Goal: Transaction & Acquisition: Purchase product/service

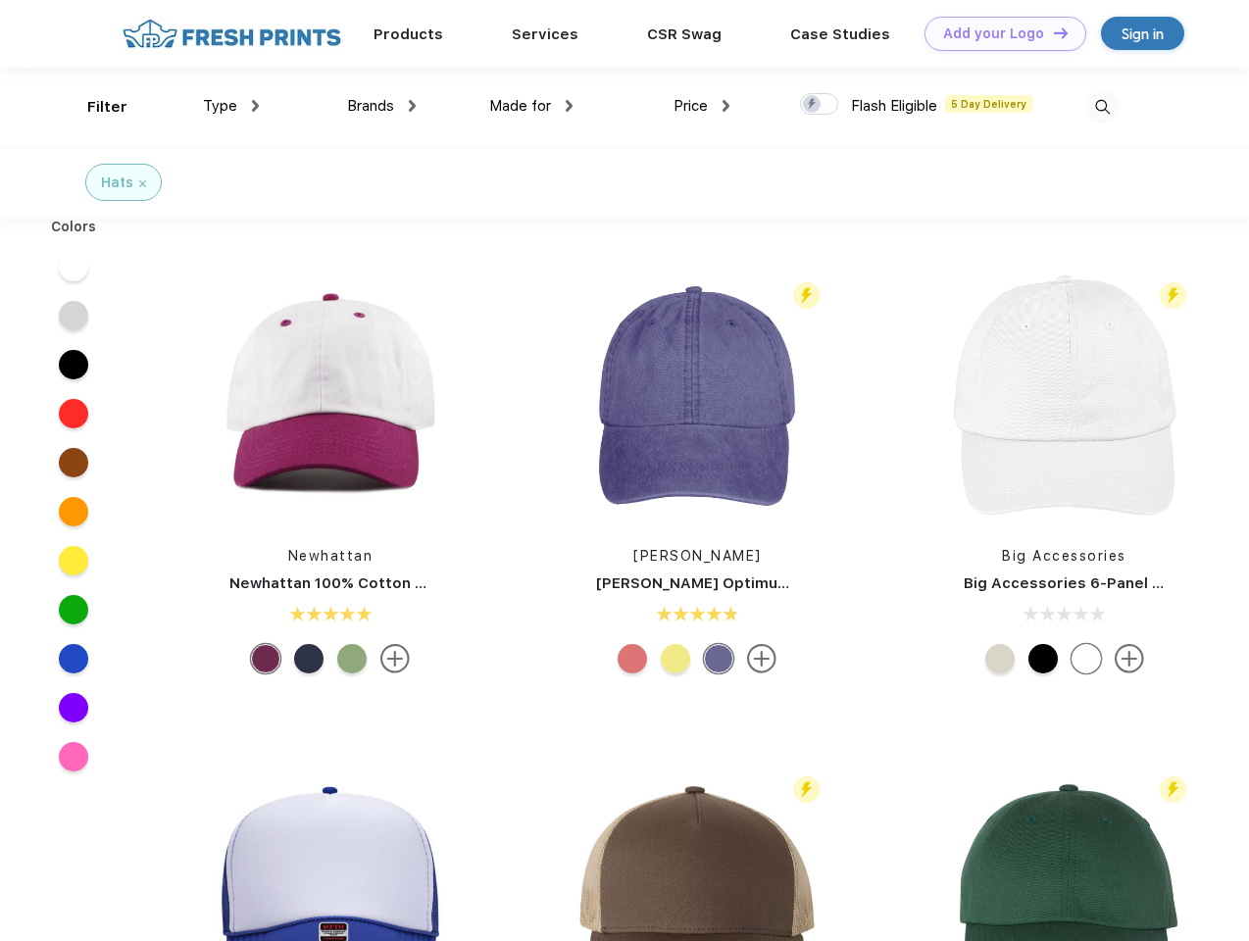
click at [998, 33] on link "Add your Logo Design Tool" at bounding box center [1006, 34] width 162 height 34
click at [94, 107] on div "Filter" at bounding box center [107, 107] width 40 height 23
click at [231, 106] on span "Type" at bounding box center [220, 106] width 34 height 18
click at [381, 106] on span "Brands" at bounding box center [370, 106] width 47 height 18
click at [531, 106] on span "Made for" at bounding box center [520, 106] width 62 height 18
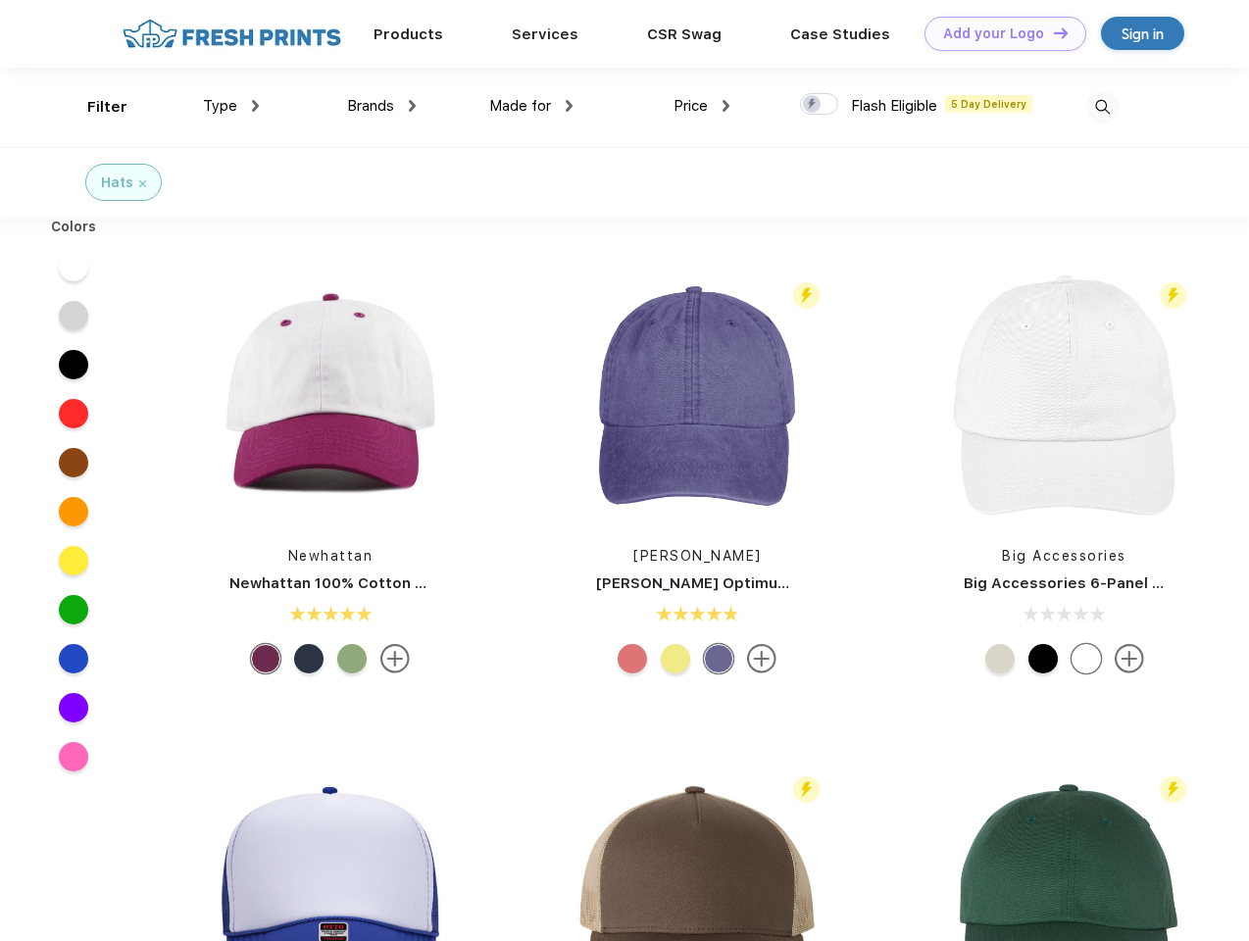
click at [702, 106] on span "Price" at bounding box center [691, 106] width 34 height 18
click at [820, 105] on div at bounding box center [819, 104] width 38 height 22
click at [813, 105] on input "checkbox" at bounding box center [806, 98] width 13 height 13
click at [1102, 107] on img at bounding box center [1102, 107] width 32 height 32
click at [74, 267] on div at bounding box center [74, 266] width 76 height 49
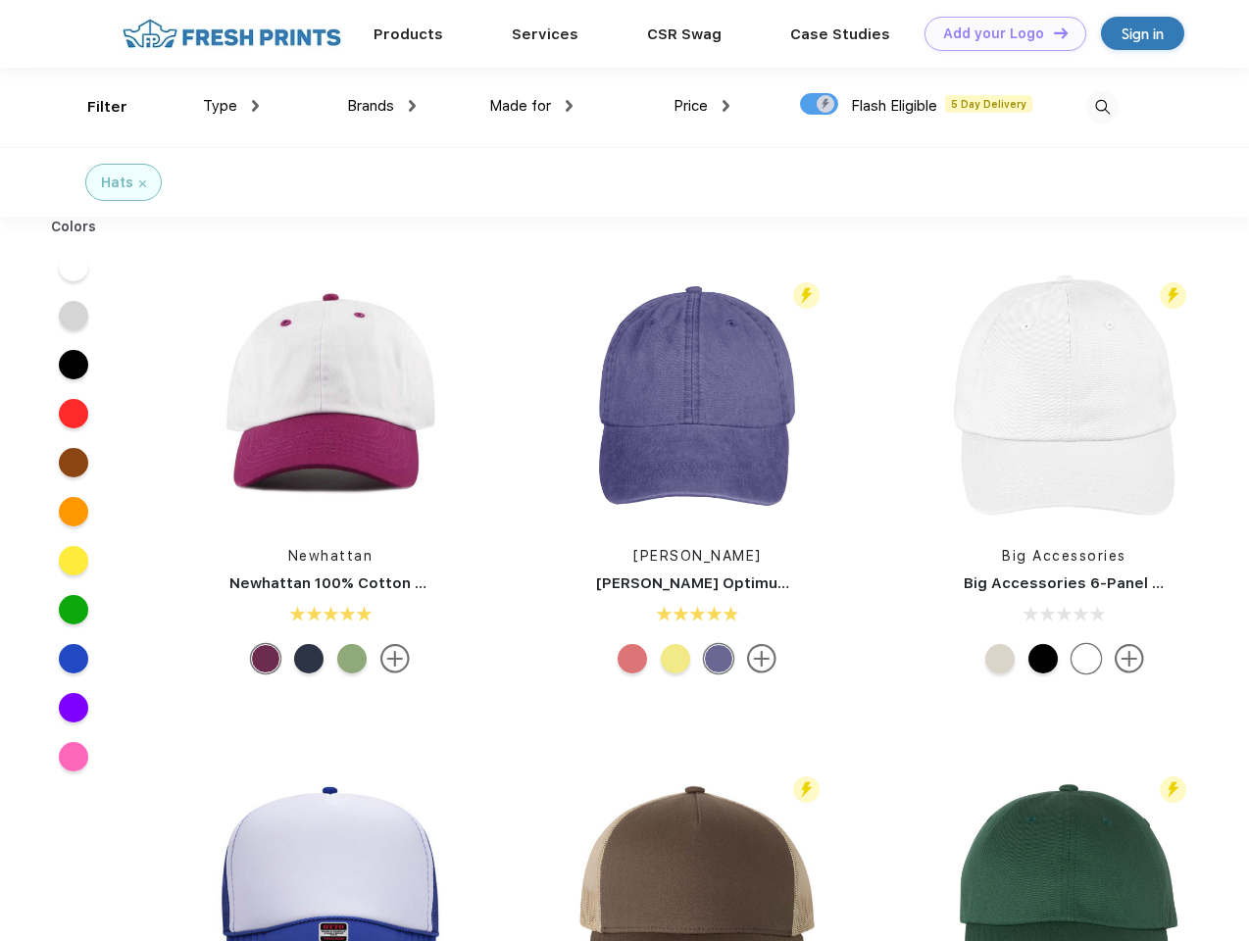
click at [74, 316] on div at bounding box center [74, 315] width 76 height 49
